Goal: Task Accomplishment & Management: Complete application form

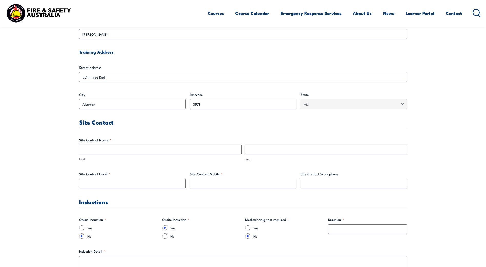
scroll to position [179, 0]
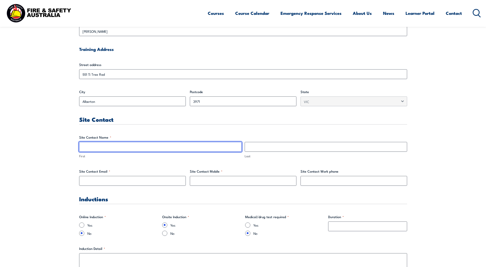
click at [164, 147] on input "First" at bounding box center [160, 147] width 162 height 10
type input "[PERSON_NAME]"
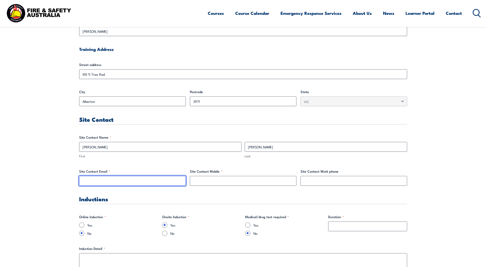
type input "[PERSON_NAME][EMAIL_ADDRESS][PERSON_NAME][DOMAIN_NAME]"
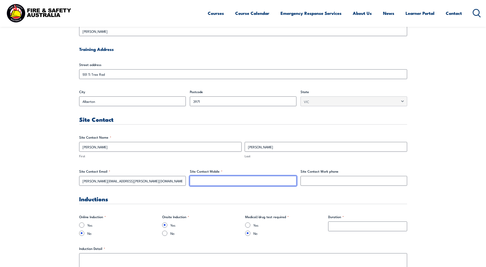
type input "0499379347"
drag, startPoint x: 230, startPoint y: 183, endPoint x: 185, endPoint y: 184, distance: 45.3
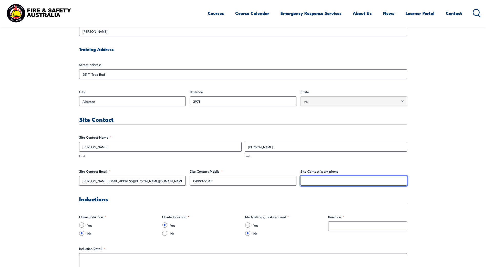
click at [348, 183] on input "Site Contact Work phone" at bounding box center [353, 181] width 107 height 10
paste input "0499379347"
type input "0499379347"
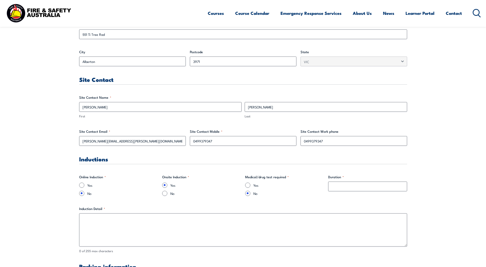
scroll to position [231, 0]
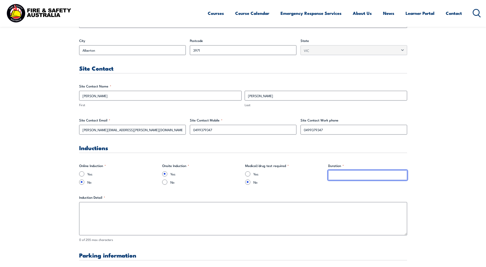
click at [352, 178] on input "Duration *" at bounding box center [367, 176] width 79 height 10
type input "5 minute"
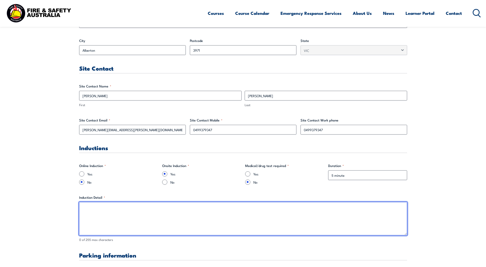
click at [110, 211] on textarea "Induction Detail *" at bounding box center [243, 218] width 328 height 33
click at [180, 209] on textarea "To be completed upon arrival. Induction is a verbal presentation of site safety" at bounding box center [243, 218] width 328 height 33
click at [216, 207] on textarea "To be completed upon arrival. Induction is a verbal presentation on site safety" at bounding box center [243, 218] width 328 height 33
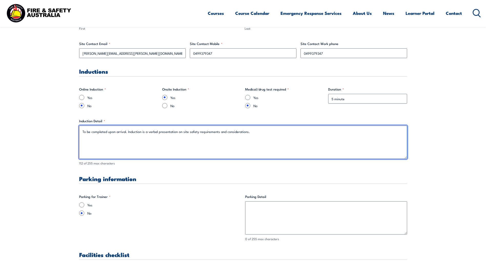
scroll to position [307, 0]
type textarea "To be completed upon arrival. Induction is a verbal presentation on site safety…"
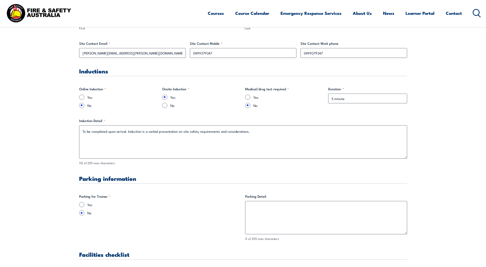
click at [85, 206] on div "Yes" at bounding box center [160, 204] width 162 height 5
click at [81, 205] on input "Yes" at bounding box center [81, 204] width 5 height 5
radio input "true"
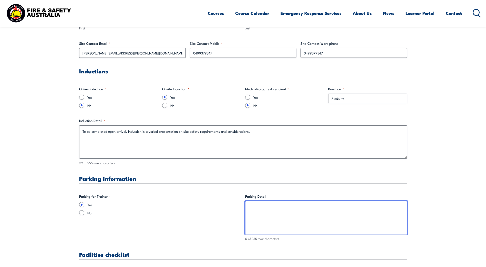
click at [257, 208] on textarea "Parking Detail" at bounding box center [326, 217] width 162 height 33
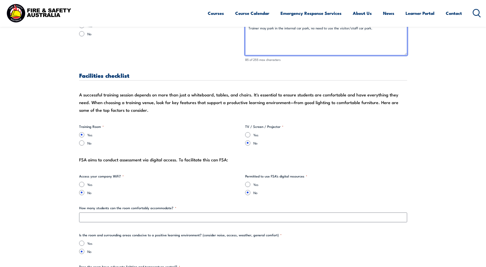
scroll to position [512, 0]
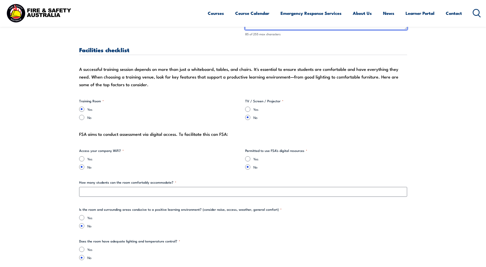
type textarea "Trainer may park in the internal car park, no need to use the visitor/staff car…"
click at [151, 186] on div "How many students can the room comfortably accommodate? *" at bounding box center [243, 188] width 328 height 17
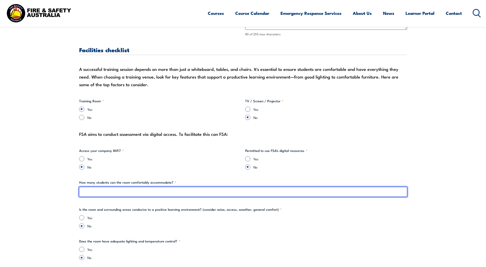
click at [138, 191] on input "How many students can the room comfortably accommodate? *" at bounding box center [243, 192] width 328 height 10
type input "10"
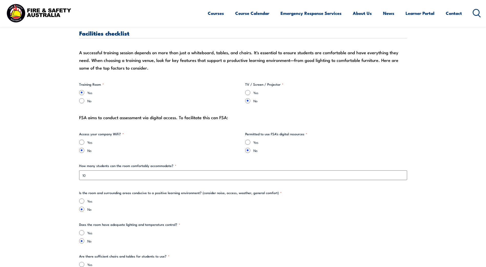
scroll to position [538, 0]
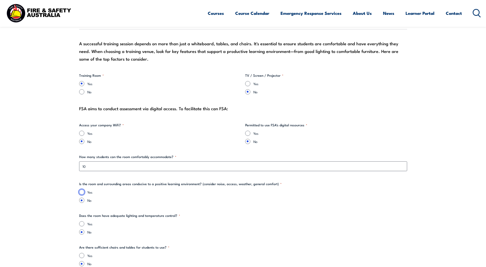
click at [83, 193] on input "Yes" at bounding box center [81, 192] width 5 height 5
radio input "true"
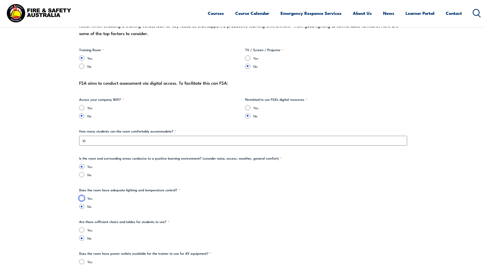
click at [84, 198] on input "Yes" at bounding box center [81, 198] width 5 height 5
radio input "true"
click at [246, 109] on input "Yes" at bounding box center [247, 107] width 5 height 5
radio input "true"
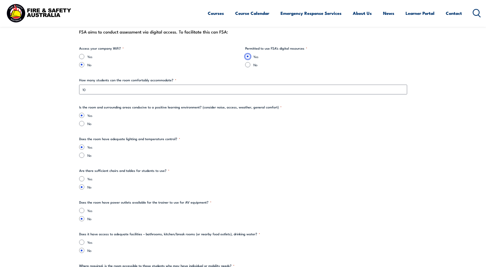
scroll to position [640, 0]
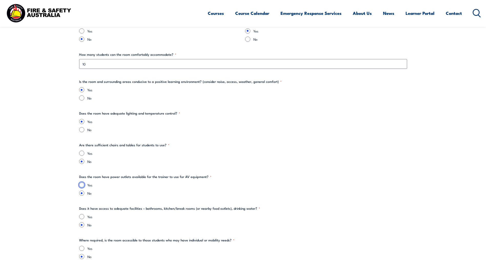
click at [80, 185] on input "Yes" at bounding box center [81, 185] width 5 height 5
radio input "true"
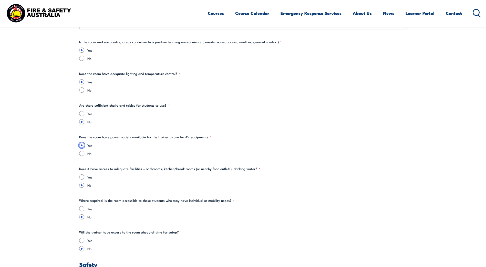
scroll to position [692, 0]
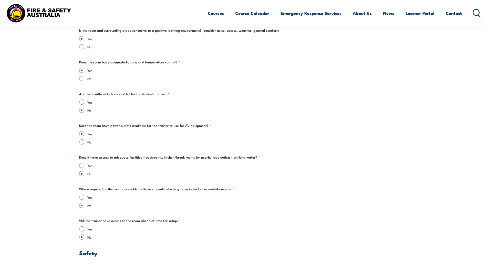
click at [85, 166] on div "Yes" at bounding box center [243, 165] width 328 height 5
drag, startPoint x: 82, startPoint y: 165, endPoint x: 105, endPoint y: 168, distance: 23.4
click at [82, 165] on input "Yes" at bounding box center [81, 165] width 5 height 5
radio input "true"
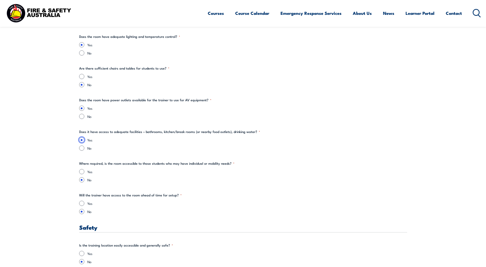
scroll to position [743, 0]
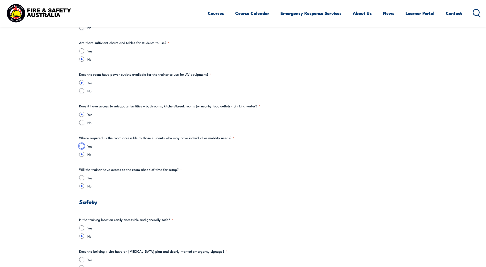
click at [82, 146] on input "Yes" at bounding box center [81, 146] width 5 height 5
radio input "true"
drag, startPoint x: 82, startPoint y: 178, endPoint x: 85, endPoint y: 177, distance: 2.6
click at [83, 178] on input "Yes" at bounding box center [81, 177] width 5 height 5
radio input "true"
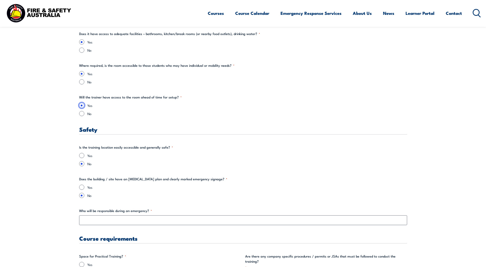
scroll to position [820, 0]
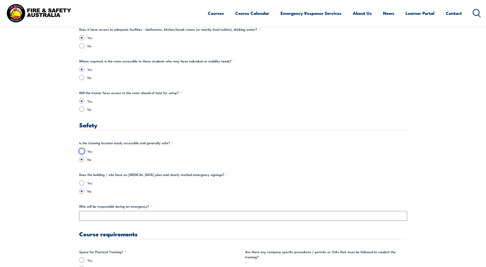
click at [81, 151] on input "Yes" at bounding box center [81, 151] width 5 height 5
radio input "true"
click at [82, 183] on input "Yes" at bounding box center [81, 183] width 5 height 5
radio input "true"
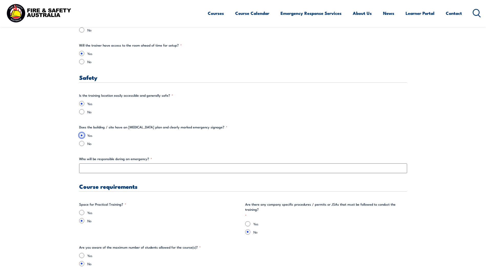
scroll to position [871, 0]
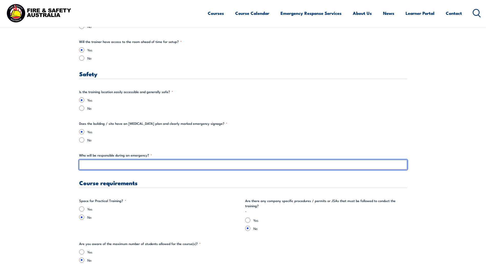
click at [106, 166] on input "Who will be responsible during an emergency? *" at bounding box center [243, 165] width 328 height 10
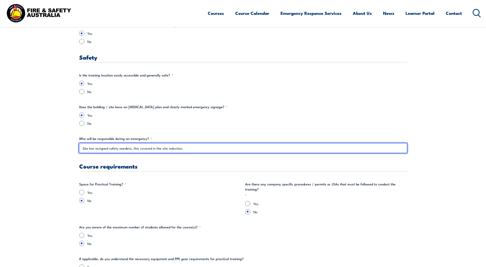
scroll to position [897, 0]
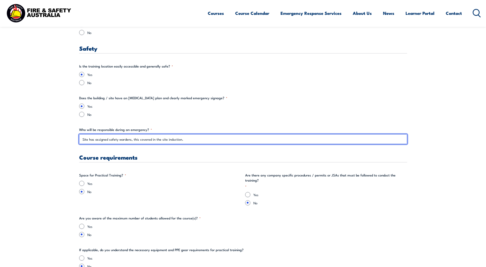
type input "Site has assigned safety wardens, this covered in the site induction."
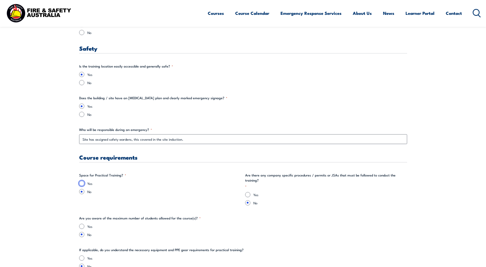
click at [84, 183] on input "Yes" at bounding box center [81, 183] width 5 height 5
radio input "true"
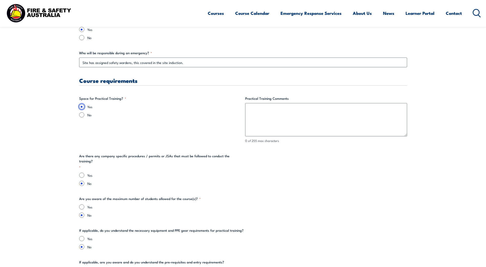
scroll to position [999, 0]
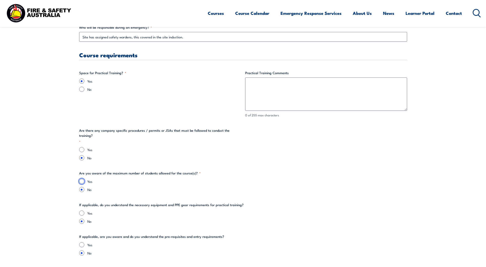
click at [82, 179] on input "Yes" at bounding box center [81, 181] width 5 height 5
radio input "true"
click at [83, 147] on input "Yes" at bounding box center [81, 149] width 5 height 5
radio input "true"
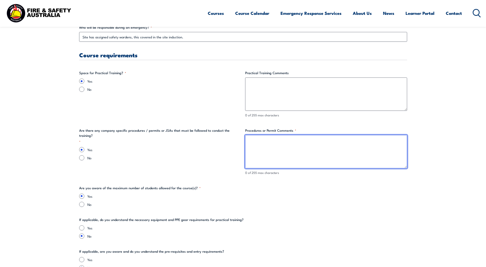
click at [251, 149] on textarea "Procedures or Permit Comments *" at bounding box center [326, 151] width 162 height 33
type textarea "These will be briefed as required."
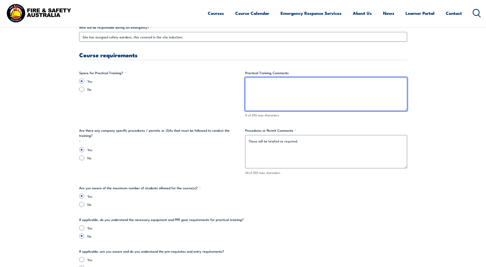
click at [267, 86] on textarea "Practical Training Comments" at bounding box center [326, 94] width 162 height 33
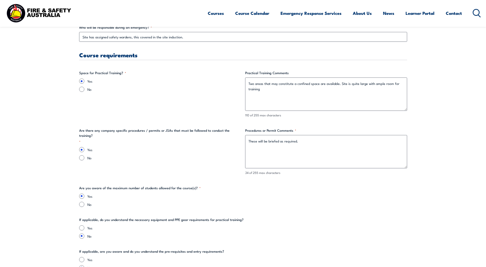
click at [312, 186] on fieldset "Are you aware of the maximum number of students allowed for the course(s)? * Ye…" at bounding box center [243, 197] width 328 height 22
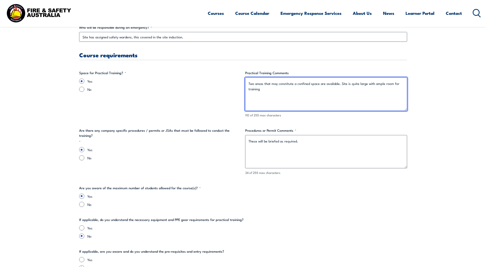
drag, startPoint x: 339, startPoint y: 84, endPoint x: 249, endPoint y: 82, distance: 90.7
click at [249, 82] on textarea "Two areas that may constitute a confined space are available. Site is quite lar…" at bounding box center [326, 94] width 162 height 33
click at [320, 84] on textarea "Site is quite large with ample room for training" at bounding box center [326, 94] width 162 height 33
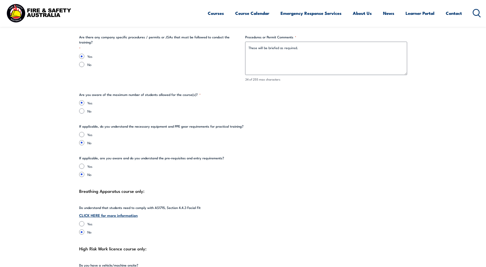
scroll to position [1101, 0]
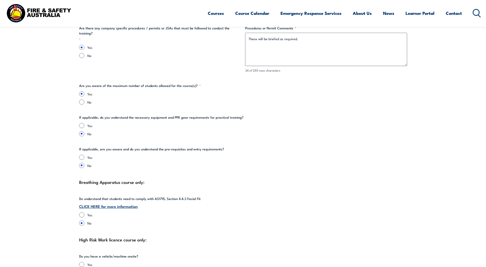
type textarea "Site is quite large with ample room for training."
click at [81, 125] on input "Yes" at bounding box center [81, 125] width 5 height 5
radio input "true"
click at [82, 132] on input "No" at bounding box center [81, 133] width 5 height 5
radio input "true"
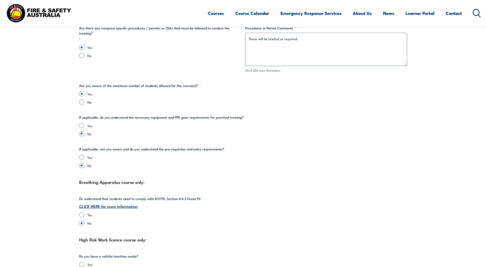
drag, startPoint x: 79, startPoint y: 118, endPoint x: 243, endPoint y: 120, distance: 164.7
copy legend "If applicable, do you understand the necessary equipment and PPE gear requireme…"
drag, startPoint x: 79, startPoint y: 149, endPoint x: 222, endPoint y: 150, distance: 142.9
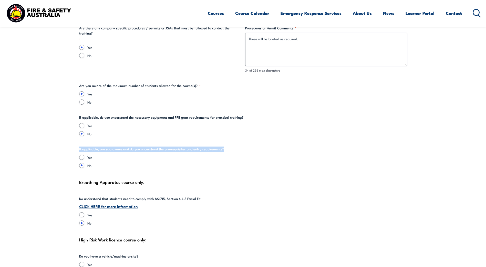
click at [222, 150] on fieldset "If applicable, are you aware and do you understand the pre-requisites and entry…" at bounding box center [243, 158] width 328 height 22
copy legend "If applicable, are you aware and do you understand the pre-requisites and entry…"
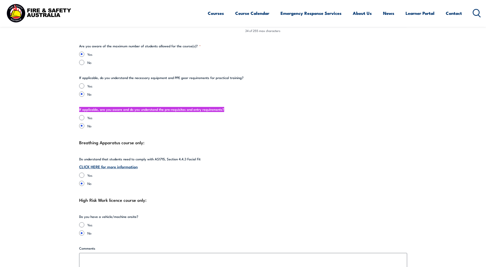
scroll to position [1153, 0]
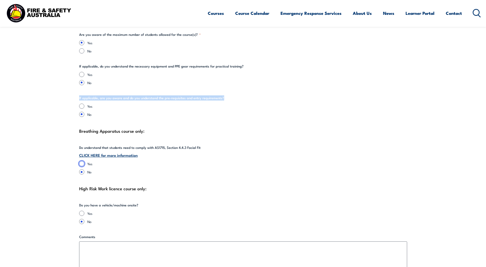
click at [82, 164] on input "Yes" at bounding box center [81, 163] width 5 height 5
radio input "true"
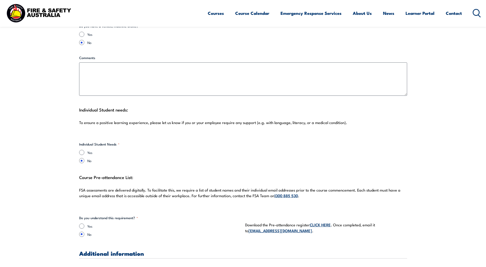
scroll to position [1358, 0]
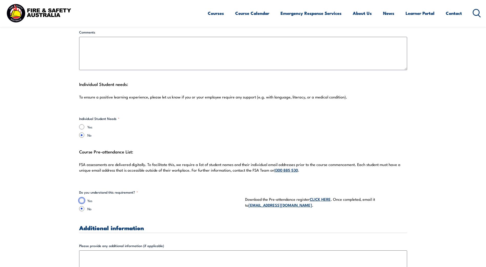
drag, startPoint x: 81, startPoint y: 200, endPoint x: 102, endPoint y: 203, distance: 20.5
click at [82, 200] on input "Yes" at bounding box center [81, 200] width 5 height 5
radio input "true"
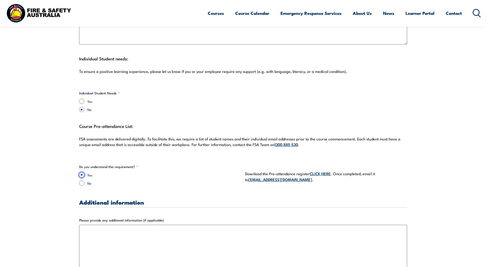
scroll to position [1409, 0]
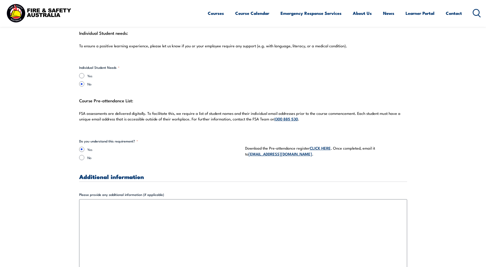
click at [264, 154] on link "[EMAIL_ADDRESS][DOMAIN_NAME]" at bounding box center [280, 154] width 64 height 6
click at [320, 147] on link "CLICK HERE" at bounding box center [320, 148] width 21 height 6
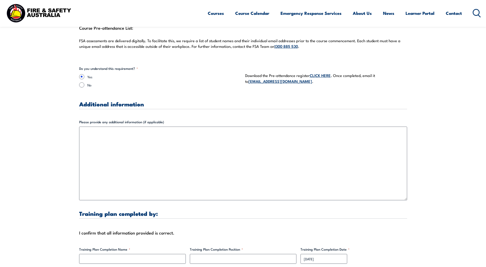
scroll to position [1537, 0]
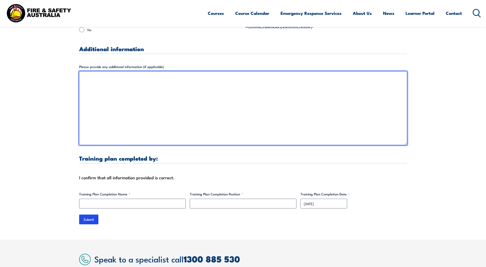
click at [114, 83] on textarea "Please provide any additional information (if applicable)" at bounding box center [243, 108] width 328 height 74
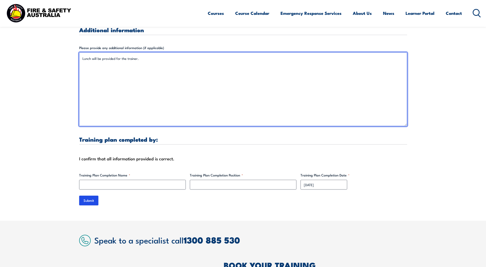
scroll to position [1563, 0]
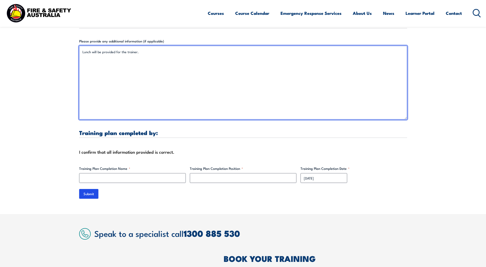
type textarea "Lunch will be provided for the trainer."
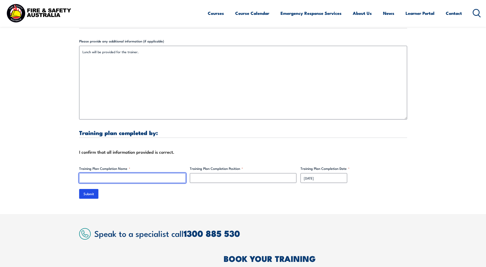
click at [135, 179] on input "Training Plan Completion Name *" at bounding box center [132, 178] width 107 height 10
type input "[PERSON_NAME]"
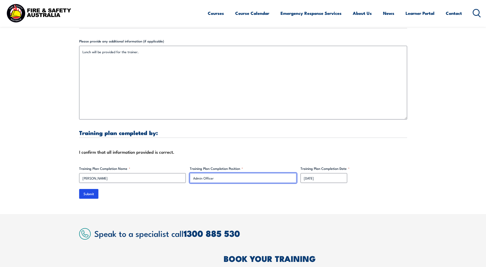
type input "Admin Officer"
click at [171, 196] on div "Submit" at bounding box center [243, 194] width 328 height 10
drag, startPoint x: 87, startPoint y: 195, endPoint x: 89, endPoint y: 193, distance: 3.5
click at [87, 195] on input "Submit" at bounding box center [88, 194] width 19 height 10
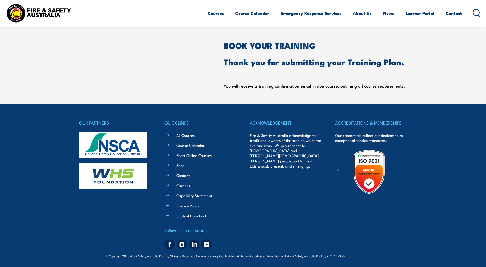
scroll to position [0, 0]
